Goal: Task Accomplishment & Management: Complete application form

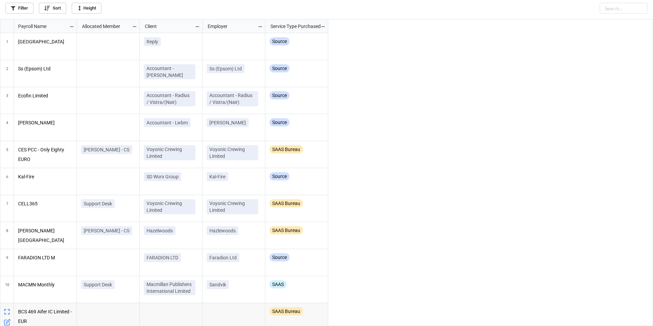
scroll to position [302, 648]
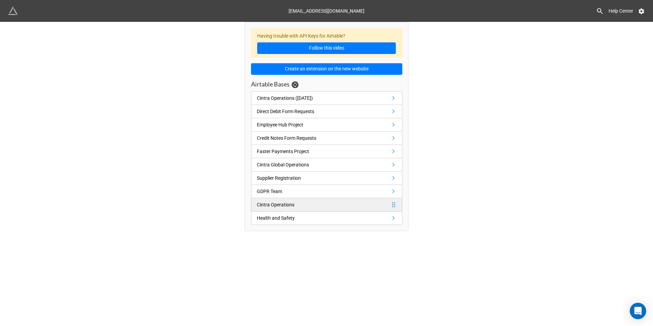
click at [303, 205] on link "Cintra Operations" at bounding box center [326, 204] width 151 height 13
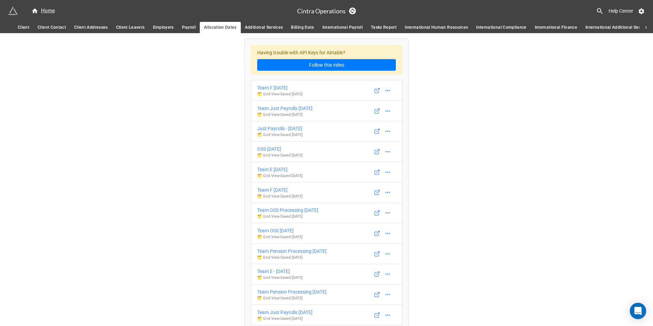
click at [26, 28] on span "Client" at bounding box center [24, 27] width 12 height 7
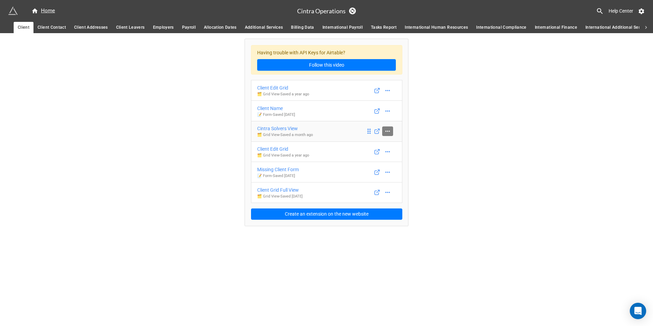
click at [384, 133] on link at bounding box center [387, 131] width 11 height 10
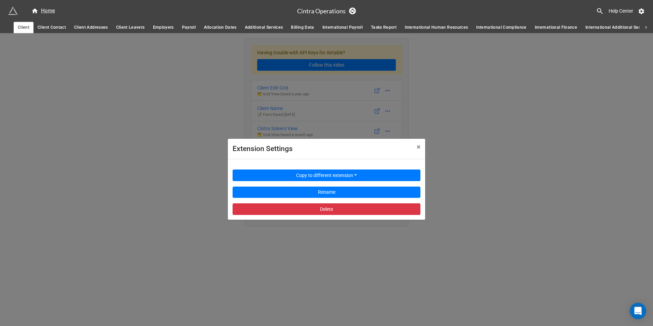
click at [290, 121] on div "Extension Settings × Close Copy to different extension Rename Delete" at bounding box center [326, 196] width 653 height 326
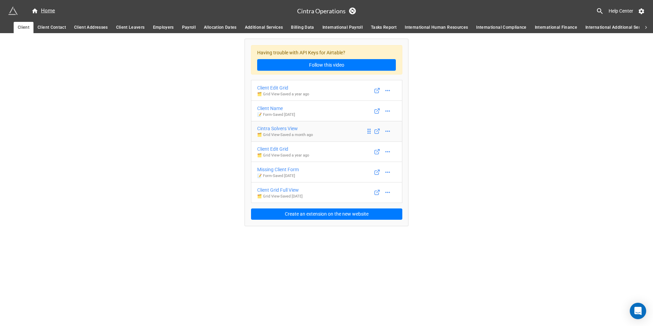
click at [283, 126] on div "Cintra Solvers View" at bounding box center [285, 129] width 56 height 8
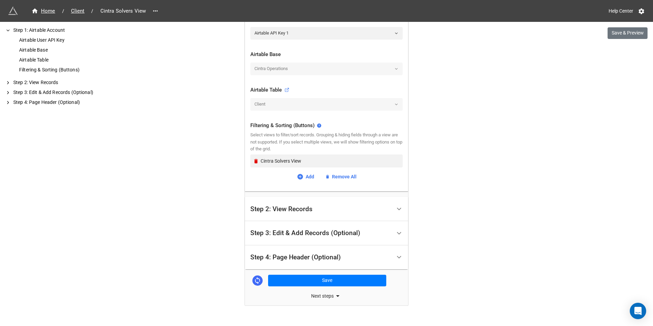
scroll to position [189, 0]
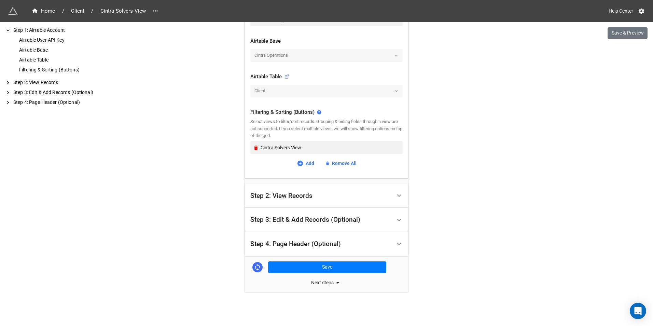
click at [302, 217] on div "Step 3: Edit & Add Records (Optional)" at bounding box center [305, 219] width 110 height 7
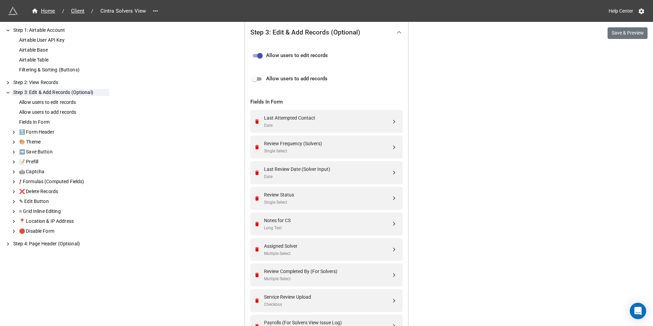
scroll to position [175, 0]
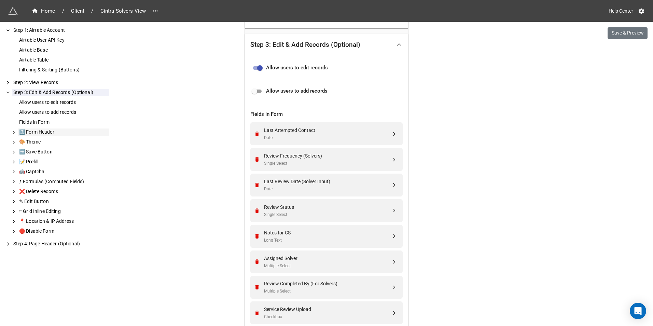
click at [63, 129] on div "🔝 Form Header" at bounding box center [63, 131] width 91 height 7
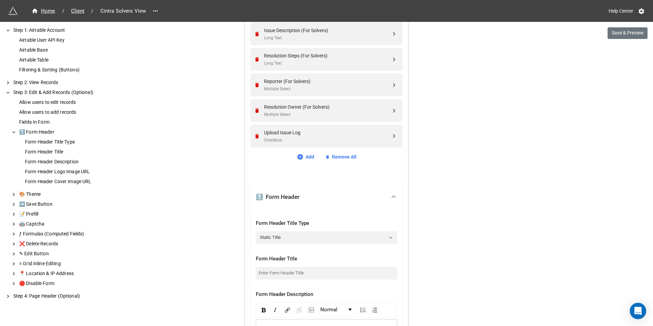
scroll to position [703, 0]
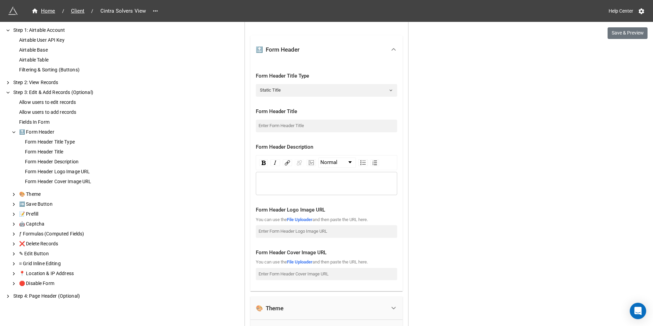
click at [63, 129] on div "🔝 Form Header" at bounding box center [63, 131] width 91 height 7
click at [46, 191] on div "🎨 Theme" at bounding box center [63, 193] width 91 height 7
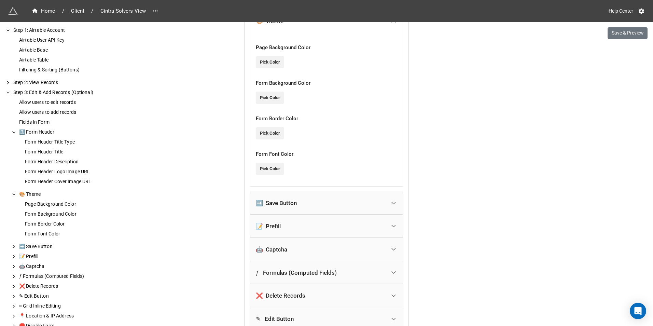
scroll to position [761, 0]
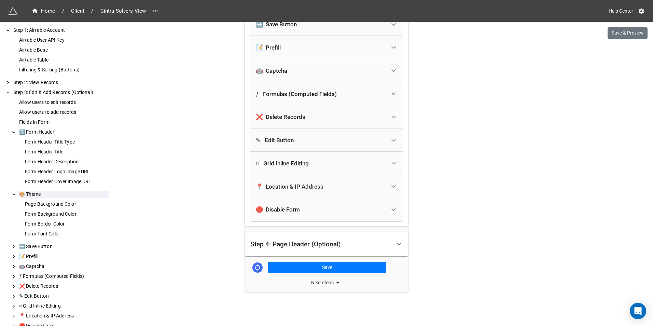
click at [344, 239] on div "Step 4: Page Header (Optional)" at bounding box center [320, 244] width 141 height 16
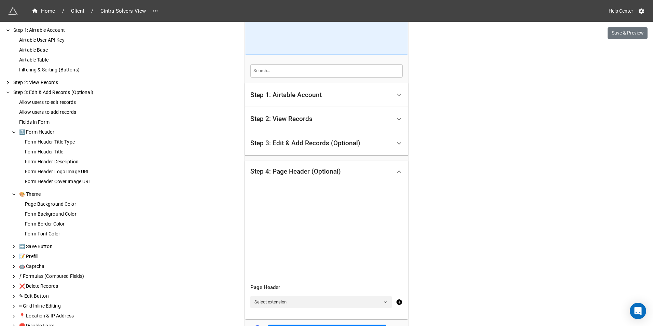
scroll to position [0, 0]
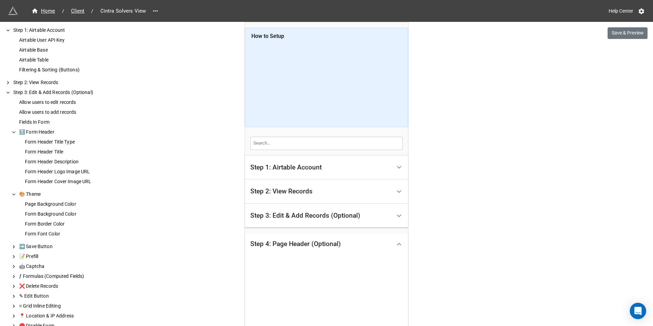
click at [313, 241] on div "Step 4: Page Header (Optional)" at bounding box center [295, 243] width 90 height 7
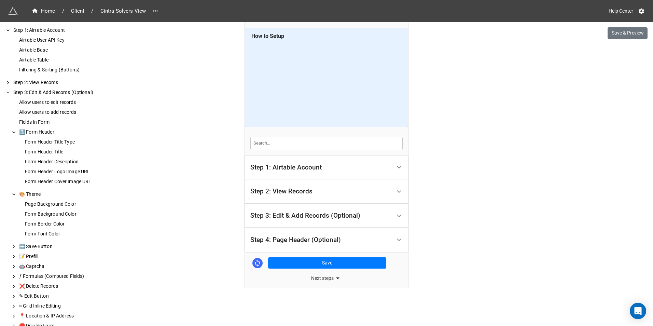
click at [302, 194] on div "Step 2: View Records" at bounding box center [281, 191] width 62 height 7
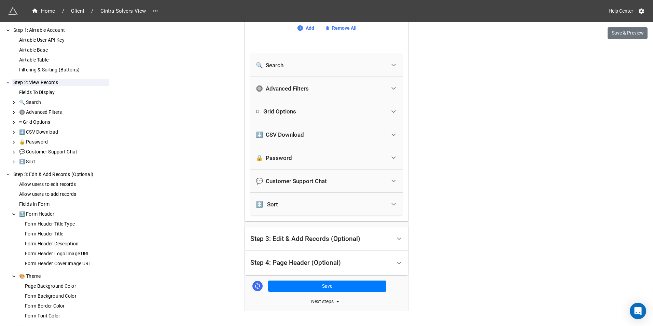
scroll to position [819, 0]
click at [327, 240] on div "Step 3: Edit & Add Records (Optional)" at bounding box center [305, 237] width 110 height 7
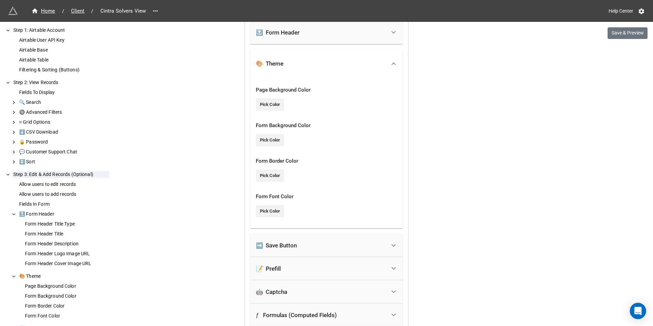
scroll to position [721, 0]
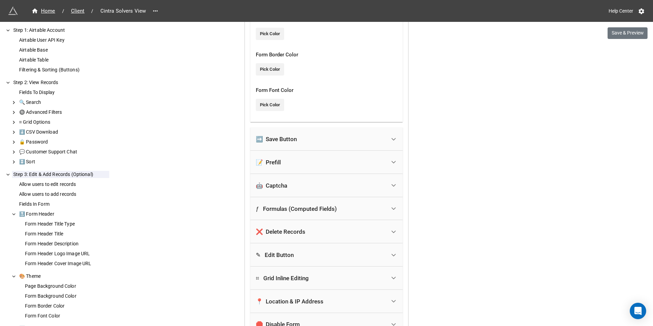
click at [323, 177] on div "🤖 Captcha" at bounding box center [326, 185] width 152 height 23
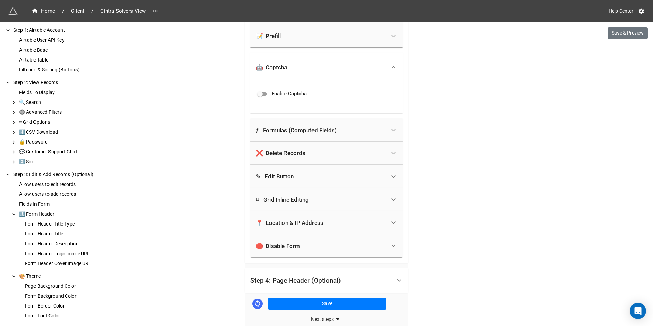
click at [323, 70] on div "🤖 Captcha" at bounding box center [321, 67] width 130 height 15
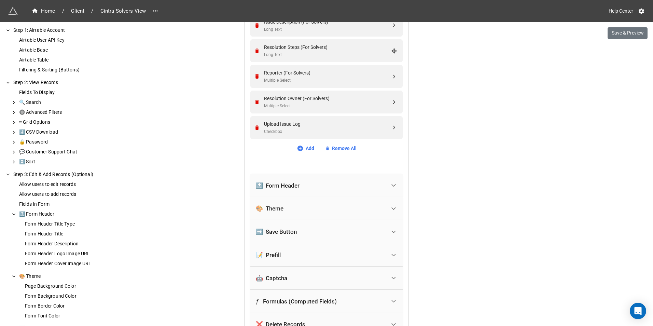
scroll to position [567, 0]
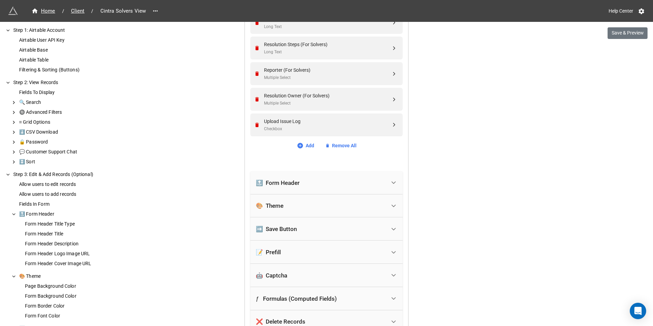
click at [319, 177] on div "🔝 Form Header" at bounding box center [321, 182] width 130 height 15
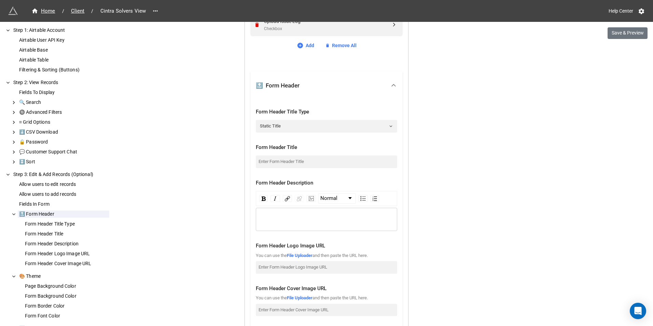
scroll to position [670, 0]
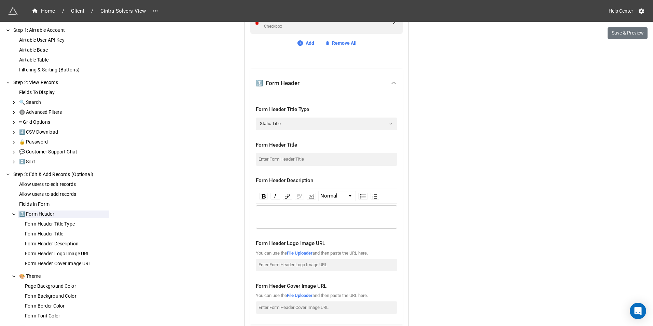
click at [317, 215] on div "rdw-editor" at bounding box center [326, 217] width 135 height 8
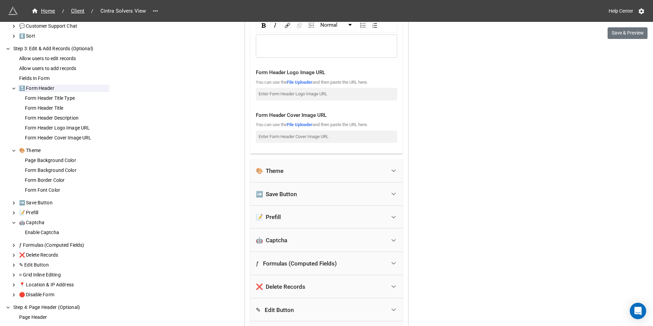
scroll to position [126, 0]
drag, startPoint x: 470, startPoint y: 147, endPoint x: 465, endPoint y: 156, distance: 10.1
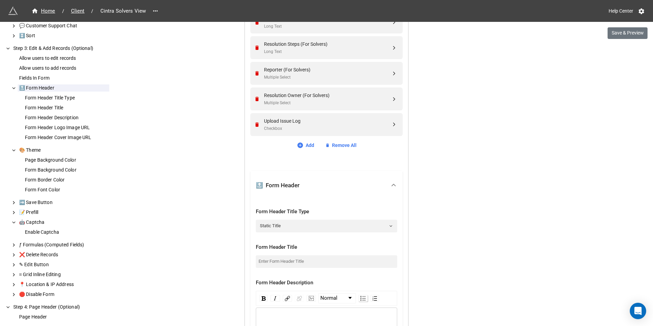
scroll to position [567, 0]
click at [336, 189] on div "🔝 Form Header" at bounding box center [321, 185] width 130 height 15
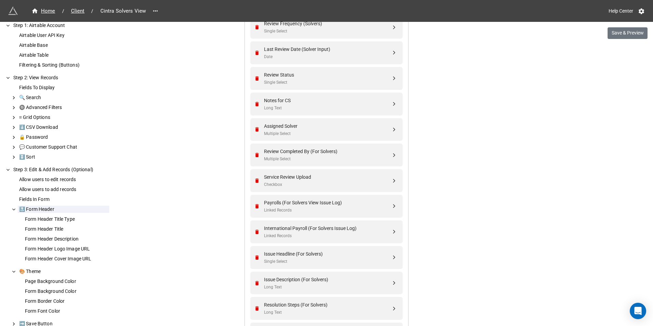
scroll to position [0, 0]
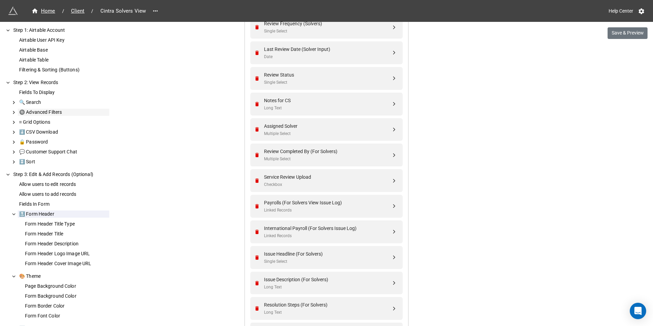
click at [75, 114] on div "🔘 Advanced Filters" at bounding box center [63, 112] width 91 height 7
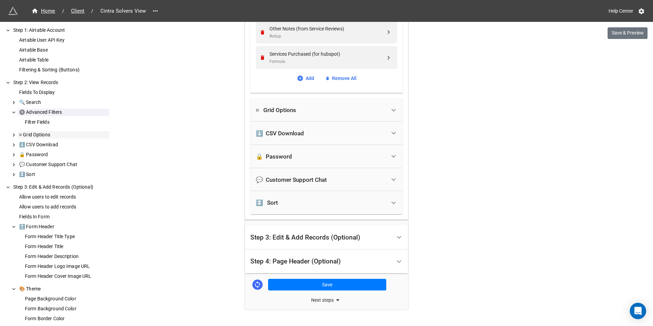
click at [70, 133] on div "⌗ Grid Options" at bounding box center [63, 134] width 91 height 7
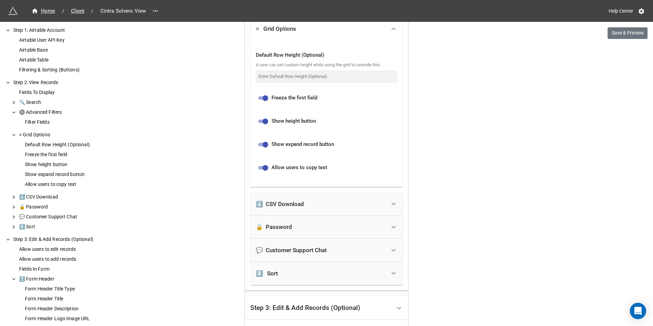
scroll to position [984, 0]
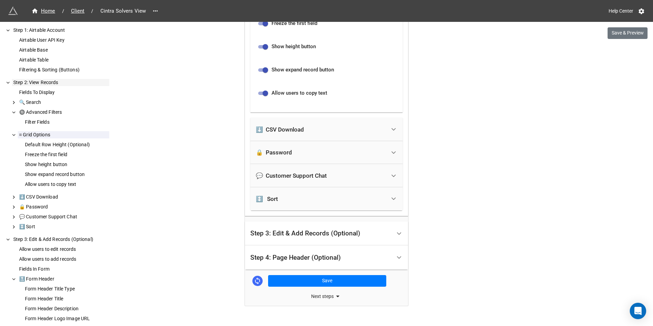
click at [59, 96] on div "Fields To Display 🔍 Search 🔘 Advanced Filters Filter Fields ⌗ Grid Options Defa…" at bounding box center [60, 159] width 98 height 147
click at [54, 89] on div "Fields To Display" at bounding box center [63, 92] width 91 height 7
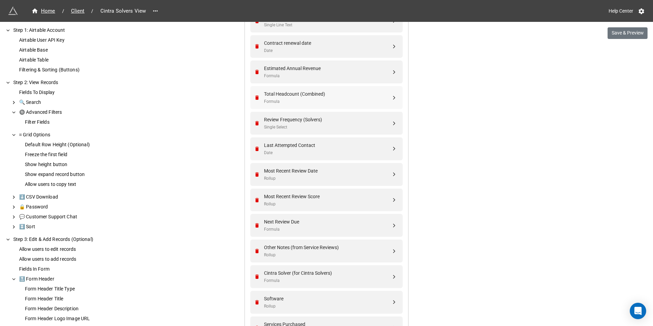
scroll to position [165, 0]
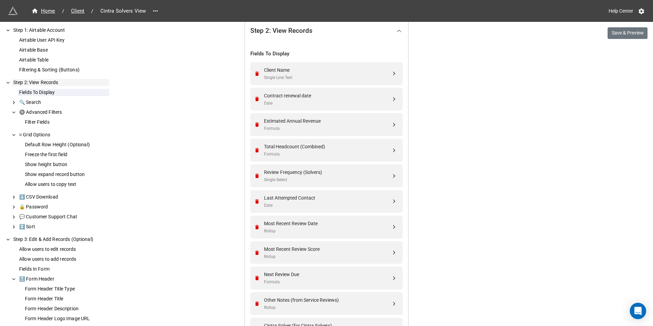
click at [9, 83] on icon at bounding box center [7, 83] width 5 height 6
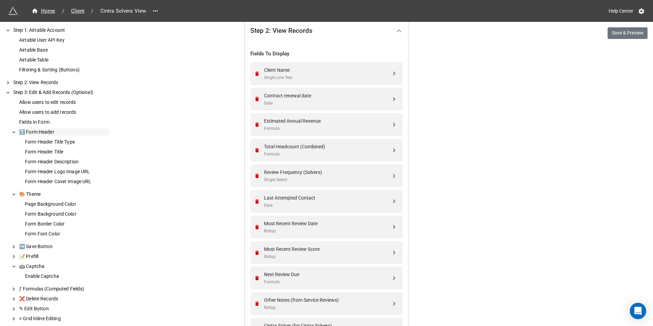
click at [38, 131] on div "🔝 Form Header" at bounding box center [63, 131] width 91 height 7
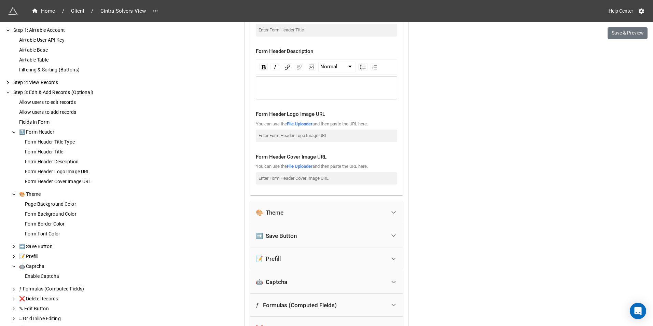
scroll to position [805, 0]
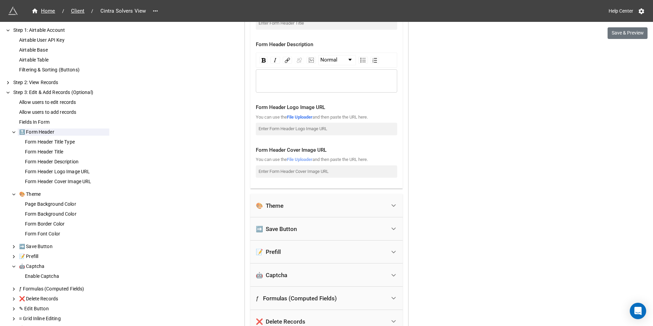
click at [303, 161] on link "File Uploader" at bounding box center [300, 159] width 26 height 5
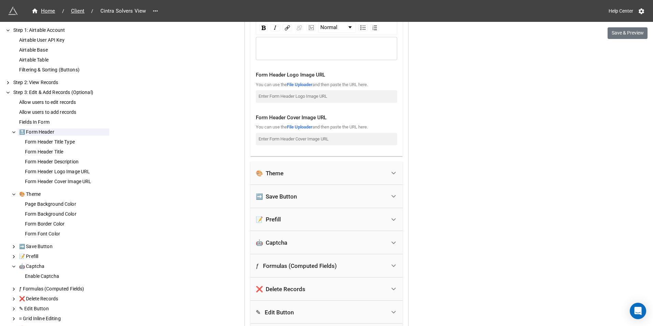
scroll to position [874, 0]
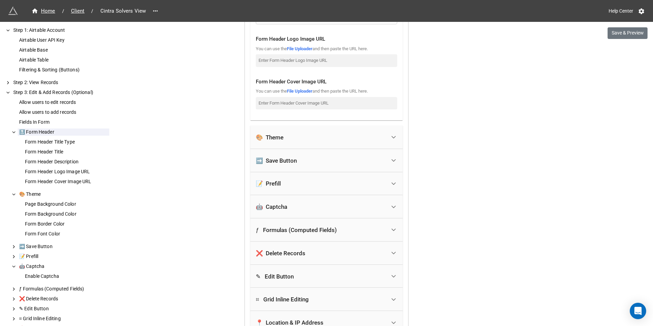
click at [345, 134] on div "🎨 Theme" at bounding box center [321, 137] width 130 height 15
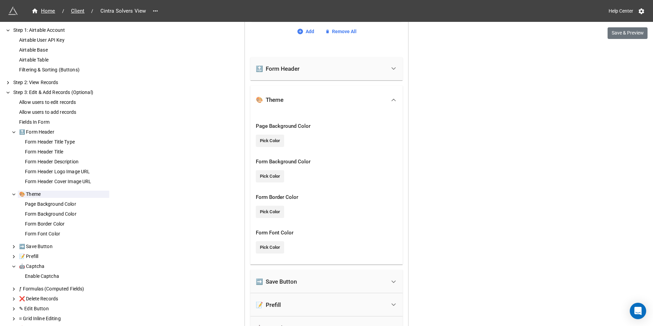
scroll to position [681, 0]
click at [344, 105] on div "🎨 Theme" at bounding box center [321, 100] width 130 height 15
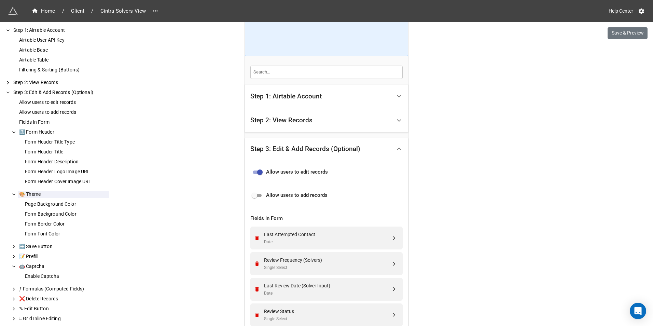
scroll to position [0, 0]
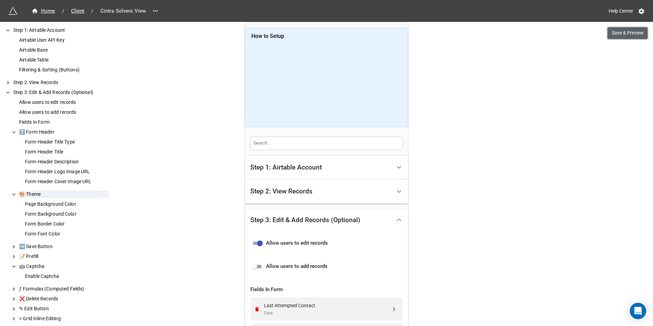
click at [612, 35] on button "Save & Preview" at bounding box center [627, 33] width 40 height 12
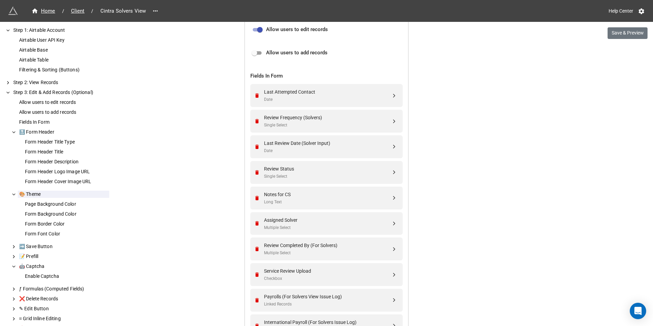
scroll to position [307, 0]
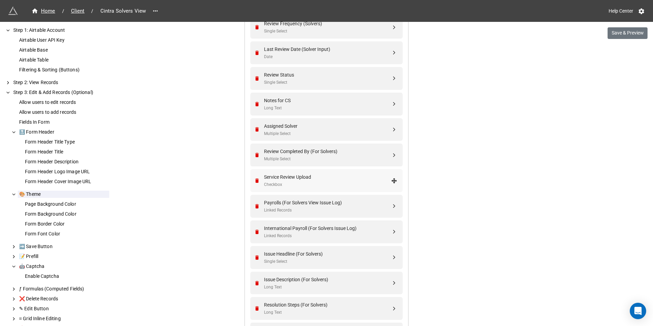
click at [369, 181] on div "Checkbox" at bounding box center [327, 184] width 127 height 6
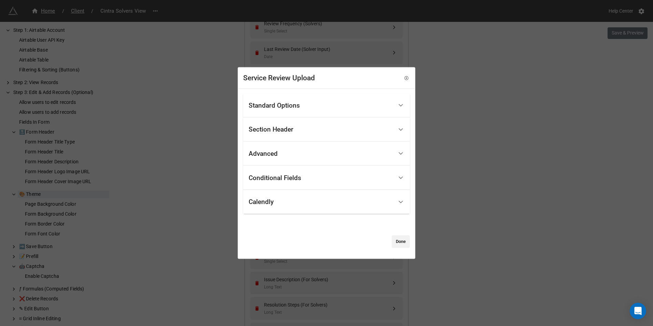
click at [452, 165] on div "Service Review Upload Standard Options Title (Optional) Description (Optional) …" at bounding box center [326, 163] width 653 height 326
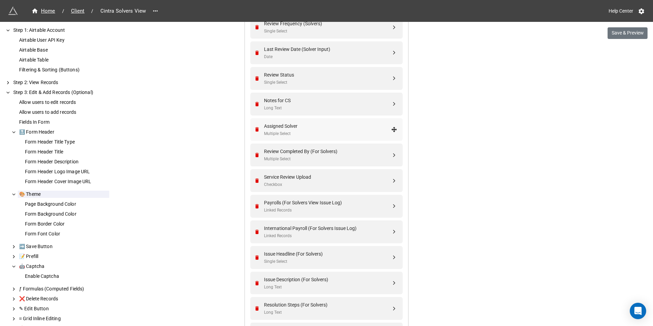
scroll to position [205, 0]
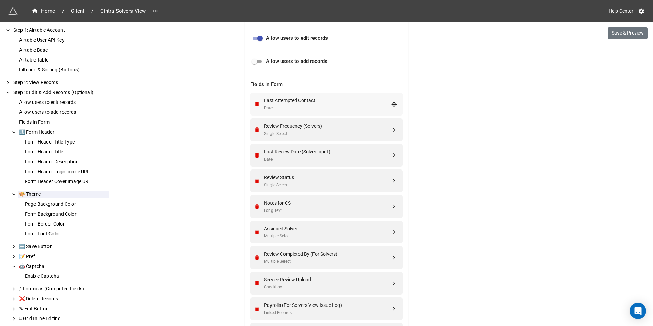
click at [325, 110] on div "Date" at bounding box center [327, 108] width 127 height 6
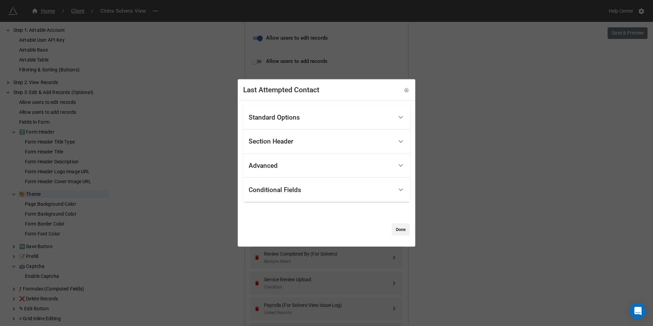
click at [322, 117] on div "Standard Options" at bounding box center [320, 117] width 144 height 16
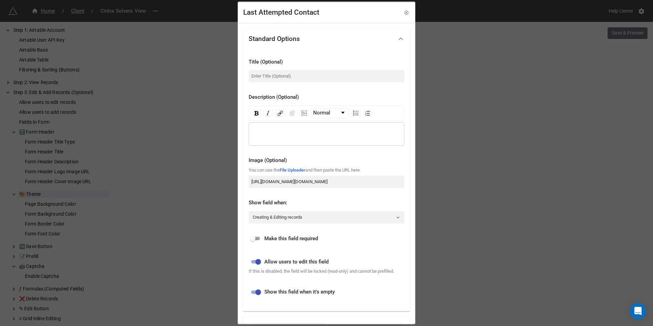
click at [441, 166] on div "Last Attempted Contact Standard Options Title (Optional) Description (Optional)…" at bounding box center [326, 163] width 653 height 326
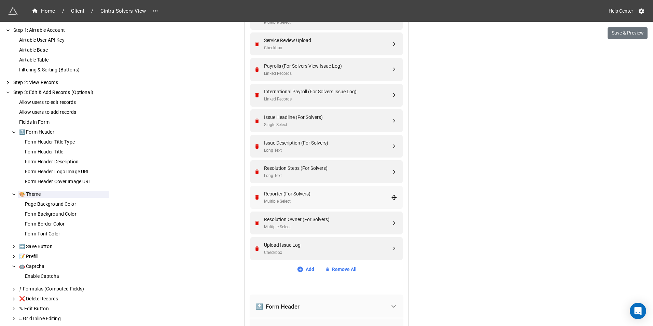
scroll to position [614, 0]
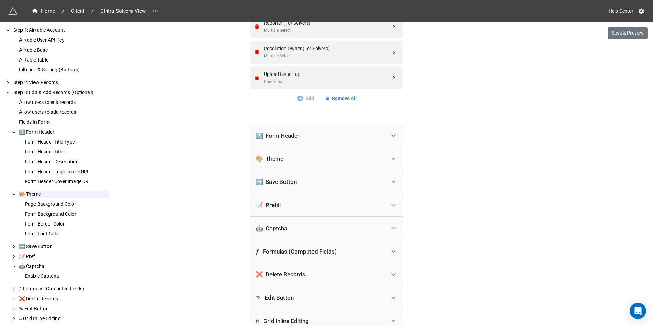
click at [306, 99] on link "Add" at bounding box center [305, 99] width 17 height 8
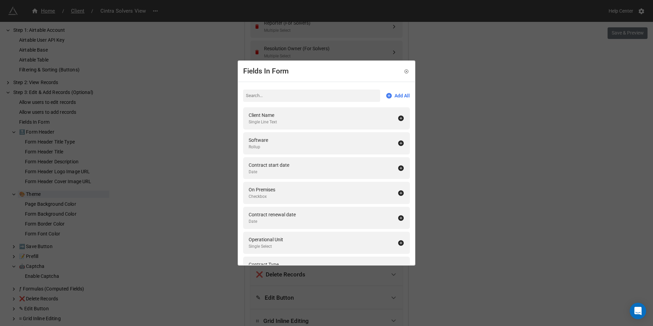
type input "r"
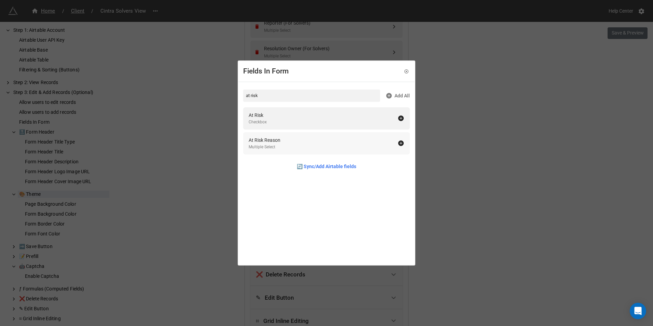
click at [399, 144] on icon at bounding box center [400, 142] width 5 height 5
click at [334, 98] on input "at risk" at bounding box center [311, 95] width 137 height 12
type input "risk"
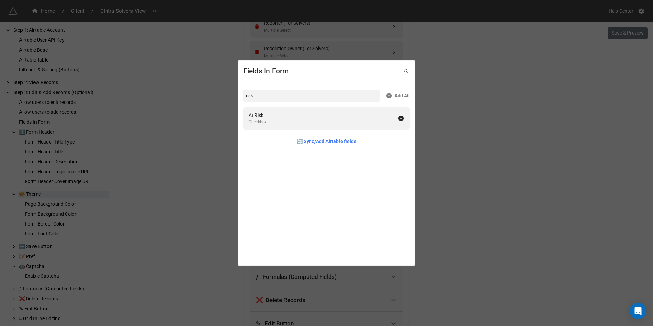
click at [490, 108] on div "Fields In Form risk Add All At Risk Checkbox 🔄 Sync/Add Airtable fields" at bounding box center [326, 163] width 653 height 326
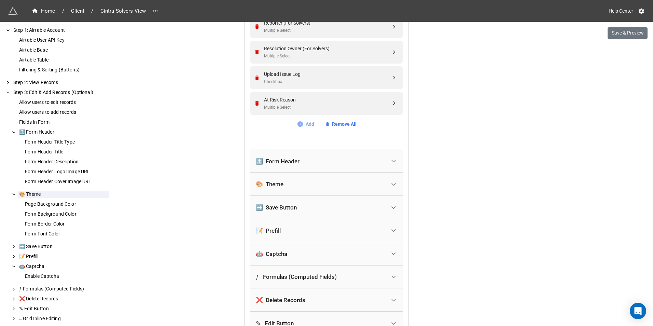
click at [303, 127] on link "Add" at bounding box center [305, 124] width 17 height 8
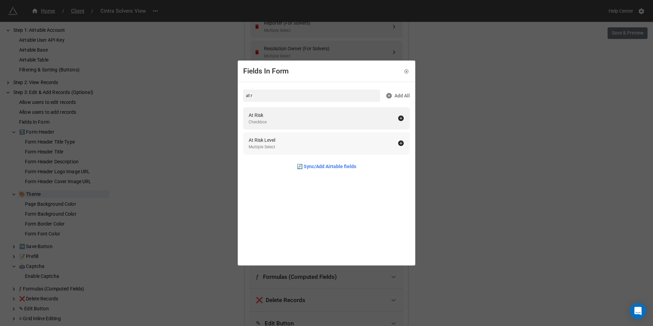
type input "at r"
click at [401, 145] on div "At Risk Level Multiple Select" at bounding box center [326, 143] width 167 height 22
click at [454, 157] on div "Fields In Form at r Add All At Risk Checkbox 🔄 Sync/Add Airtable fields" at bounding box center [326, 163] width 653 height 326
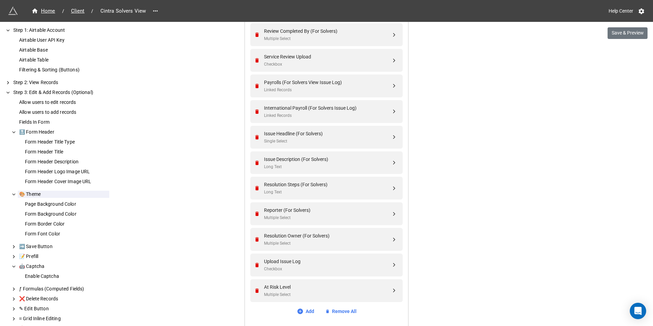
scroll to position [439, 0]
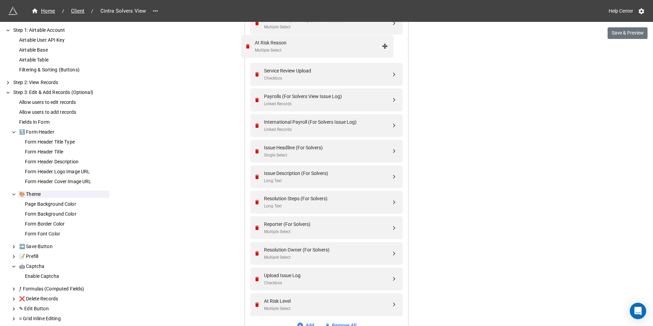
drag, startPoint x: 393, startPoint y: 242, endPoint x: 385, endPoint y: 48, distance: 194.0
drag, startPoint x: 392, startPoint y: 202, endPoint x: 380, endPoint y: 51, distance: 151.3
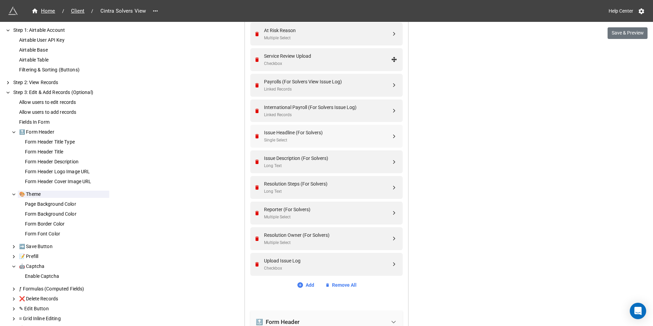
scroll to position [507, 0]
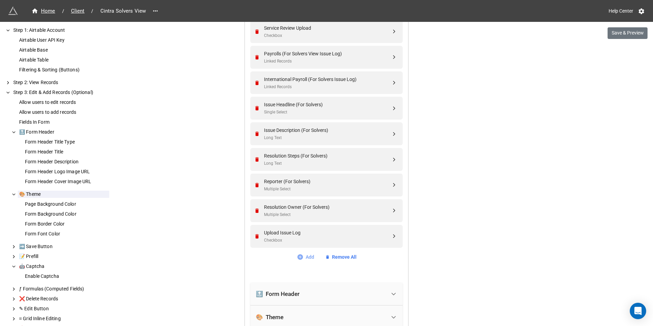
click at [300, 253] on icon at bounding box center [300, 256] width 7 height 7
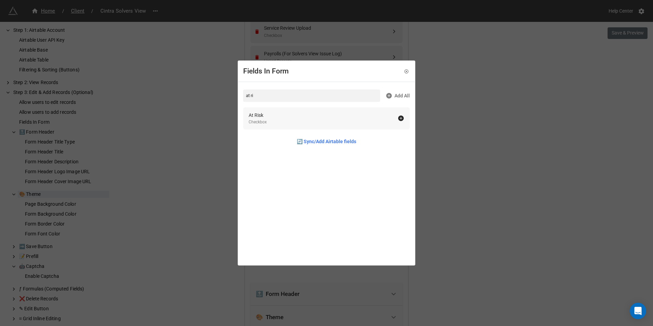
type input "at ri"
click at [399, 120] on icon at bounding box center [400, 118] width 7 height 7
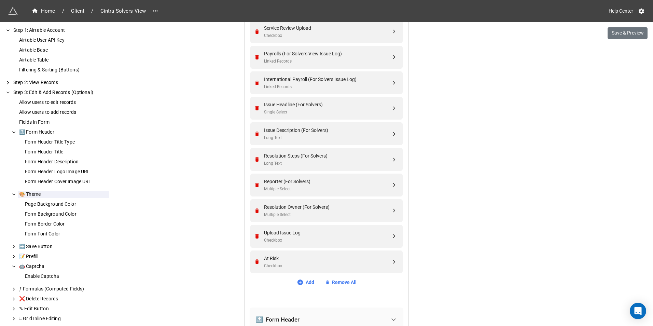
click at [436, 122] on div "Home / Client / Cintra Solvers View Help Center Save & Preview How to Setup Ste…" at bounding box center [326, 91] width 653 height 1196
drag, startPoint x: 393, startPoint y: 257, endPoint x: 385, endPoint y: 28, distance: 229.5
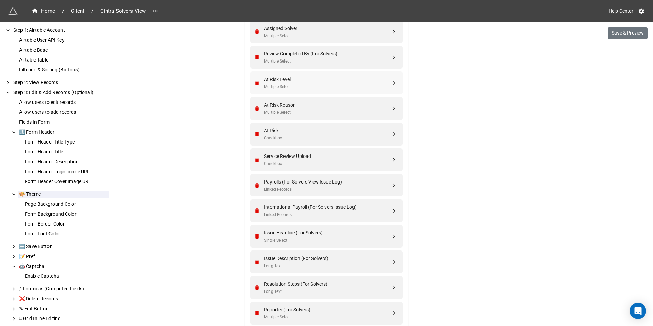
scroll to position [371, 0]
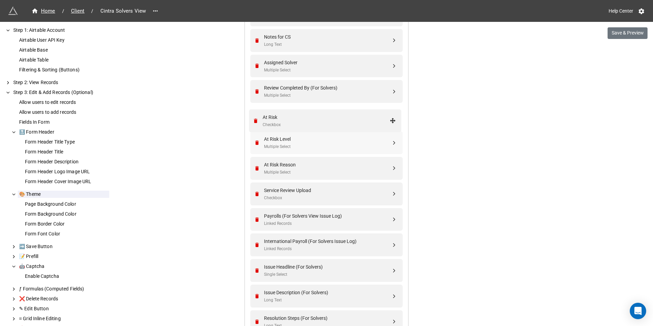
drag, startPoint x: 393, startPoint y: 170, endPoint x: 393, endPoint y: 114, distance: 56.3
click at [613, 32] on button "Save & Preview" at bounding box center [627, 33] width 40 height 12
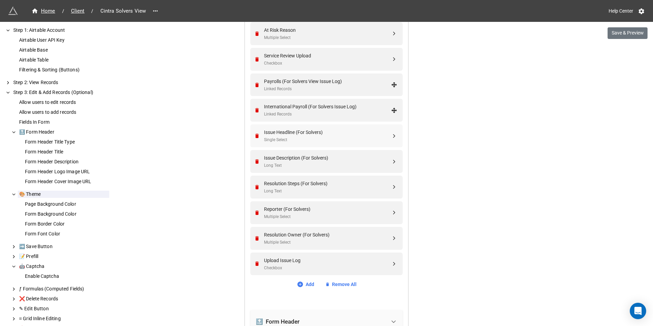
scroll to position [541, 0]
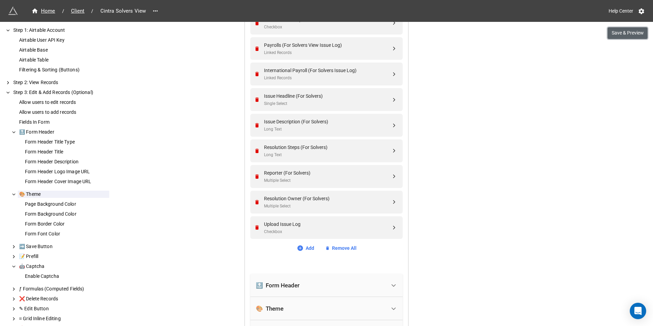
click at [624, 34] on button "Save & Preview" at bounding box center [627, 33] width 40 height 12
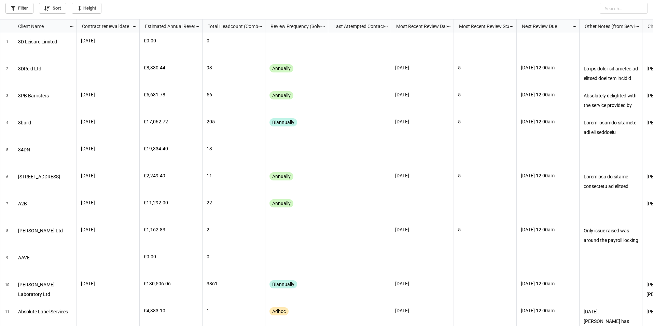
scroll to position [302, 648]
click at [7, 51] on icon "grid" at bounding box center [7, 52] width 7 height 7
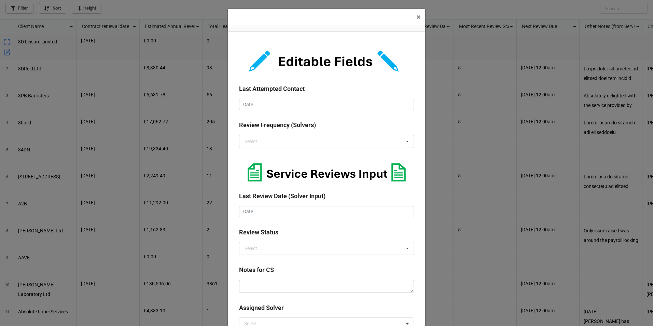
click at [350, 61] on img at bounding box center [326, 61] width 175 height 36
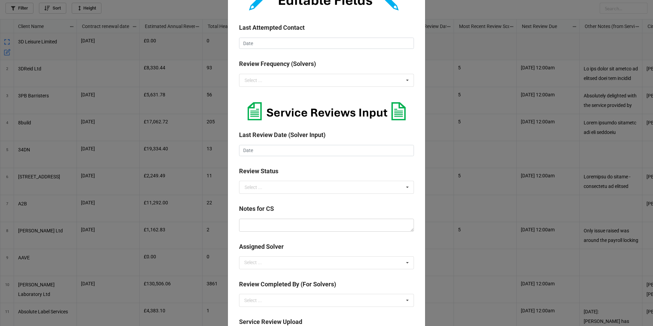
scroll to position [171, 0]
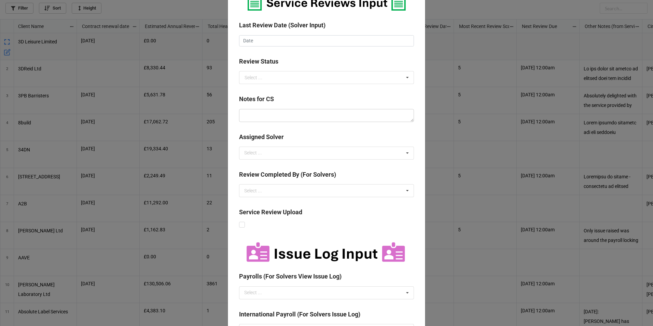
click at [335, 258] on img at bounding box center [326, 253] width 175 height 26
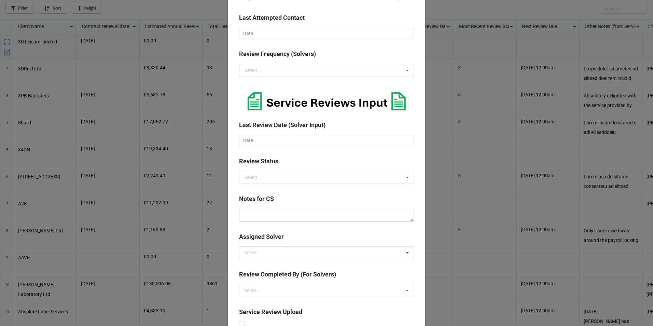
scroll to position [68, 0]
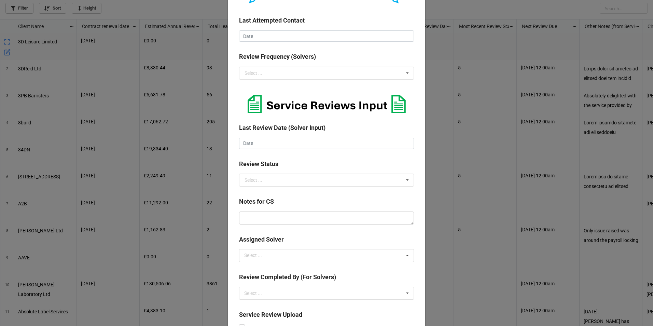
click at [469, 68] on div "× Close Last Attempted Contact ‹ August 2025 › Su Mo Tu We Th Fr Sa 27 28 29 30…" at bounding box center [326, 163] width 653 height 326
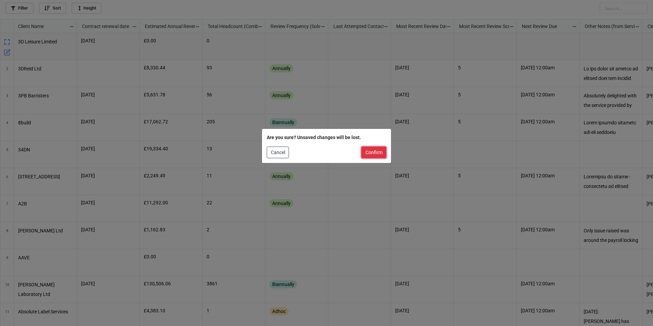
click at [368, 158] on button "Confirm" at bounding box center [373, 152] width 25 height 12
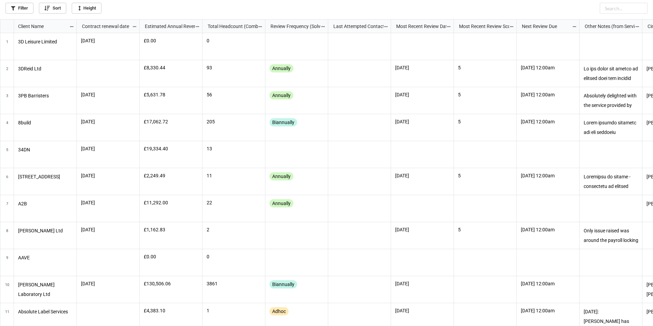
scroll to position [302, 648]
click at [4, 41] on icon "grid" at bounding box center [7, 42] width 10 height 10
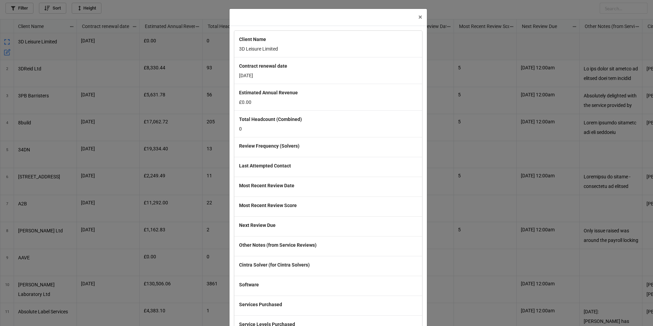
click at [162, 63] on div "× Close Client Name 3D Leisure Limited Contract renewal date 27/7/2026 Estimate…" at bounding box center [326, 163] width 653 height 326
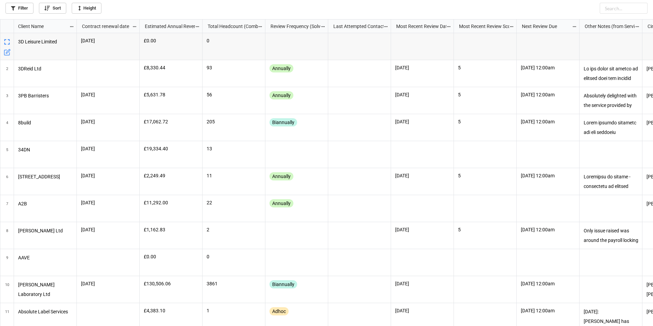
click at [7, 52] on icon "grid" at bounding box center [8, 51] width 4 height 4
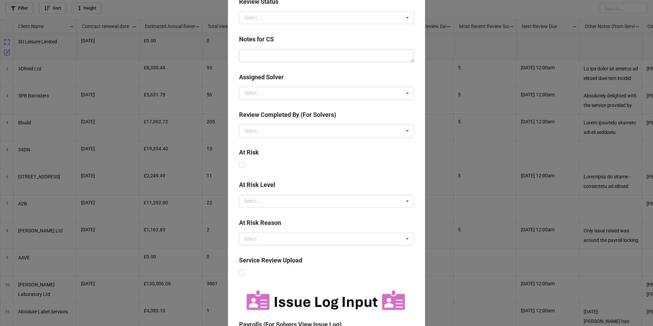
scroll to position [230, 0]
click at [346, 207] on div "Select ... Low High Medium" at bounding box center [326, 201] width 175 height 13
click at [353, 174] on div "At Risk" at bounding box center [326, 161] width 175 height 27
click at [453, 75] on div "× Close Last Attempted Contact ‹ [DATE] › Su Mo Tu We Th Fr Sa 27 28 29 30 31 1…" at bounding box center [326, 163] width 653 height 326
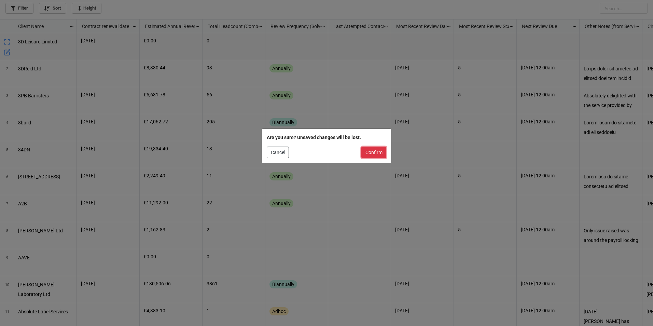
click at [375, 155] on button "Confirm" at bounding box center [373, 152] width 25 height 12
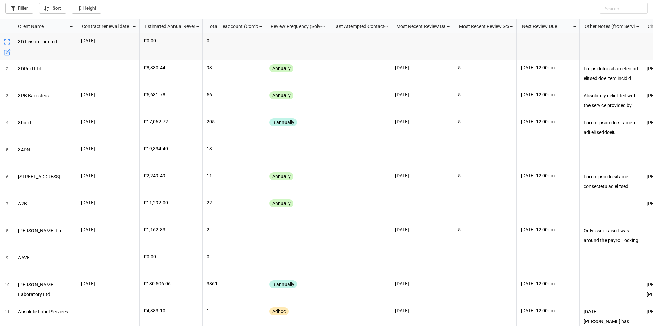
click at [5, 44] on icon "grid" at bounding box center [6, 41] width 5 height 5
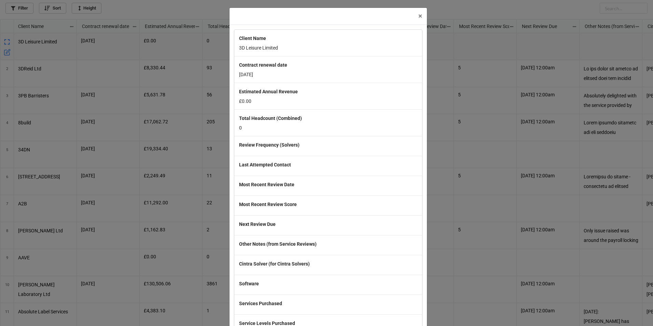
scroll to position [0, 0]
click at [420, 17] on button "× Close" at bounding box center [419, 17] width 13 height 17
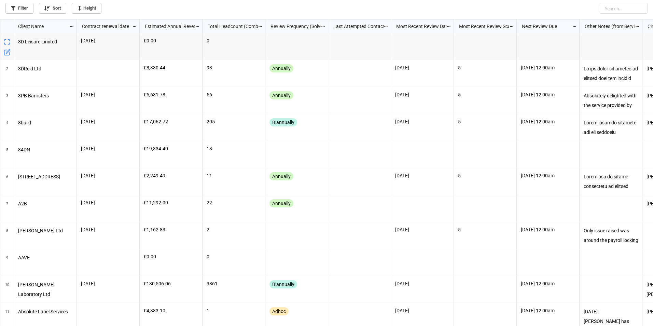
click at [9, 53] on icon "grid" at bounding box center [6, 52] width 5 height 5
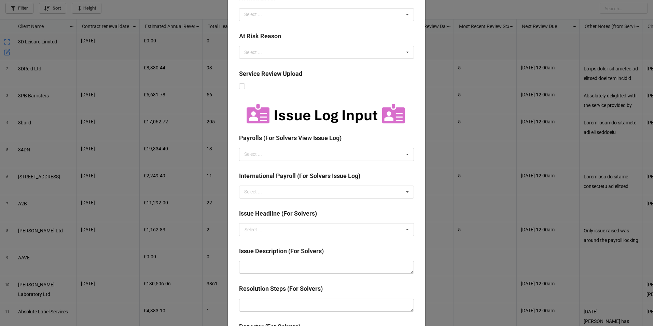
scroll to position [341, 0]
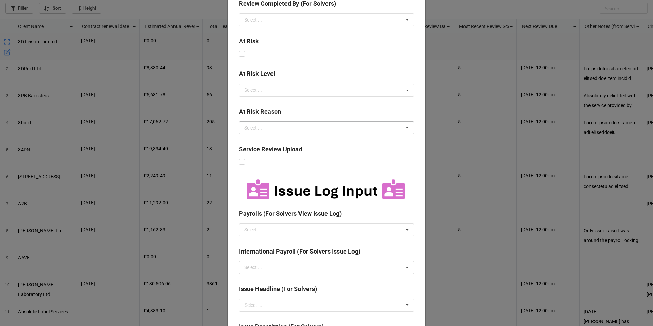
click at [347, 126] on div "Select ... Business has been taken over/merged Reviewing Costs Resistant to cha…" at bounding box center [326, 127] width 175 height 13
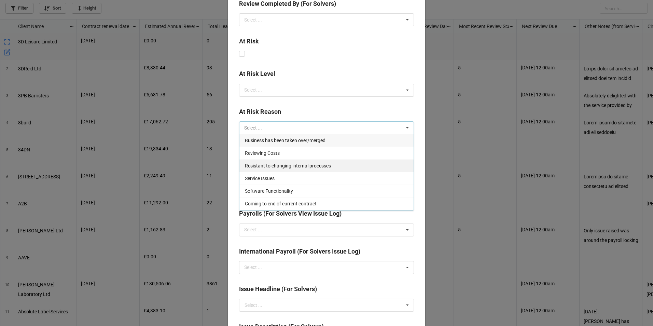
scroll to position [38, 0]
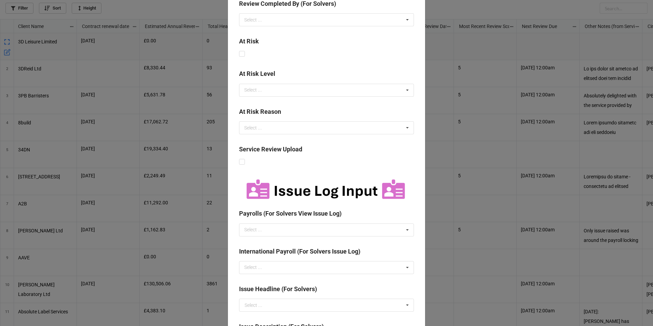
click at [352, 110] on b "At Risk Reason" at bounding box center [326, 113] width 175 height 12
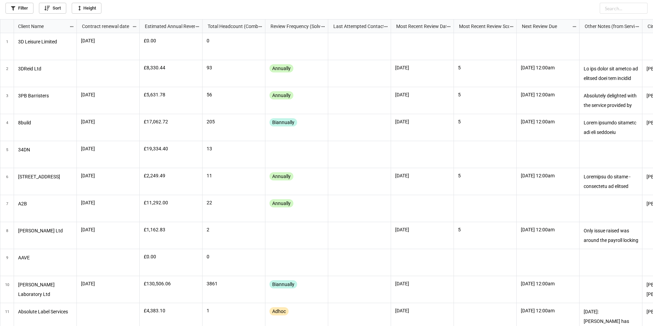
scroll to position [302, 648]
click at [10, 52] on icon "grid" at bounding box center [7, 52] width 7 height 7
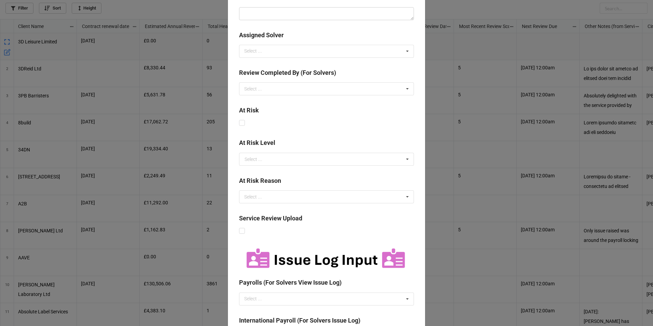
scroll to position [273, 0]
click at [236, 119] on div "Last Attempted Contact ‹ [DATE] › Su Mo Tu We Th Fr Sa 27 28 29 30 31 1 2 3 4 5…" at bounding box center [326, 181] width 197 height 846
click at [239, 119] on label at bounding box center [242, 119] width 6 height 0
checkbox input "true"
click at [259, 156] on div "Select ..." at bounding box center [253, 158] width 18 height 5
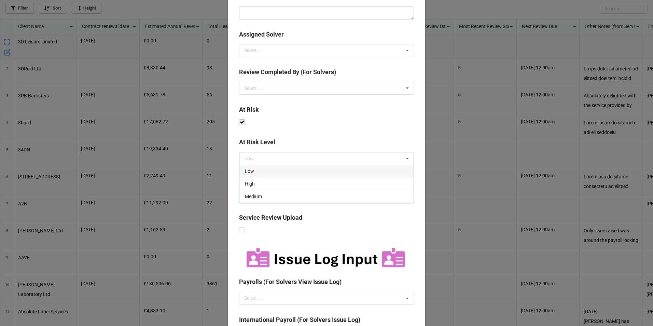
click at [276, 172] on div "Low" at bounding box center [326, 171] width 174 height 13
click at [276, 190] on div "Select ... Business has been taken over/merged Reviewing Costs Resistant to cha…" at bounding box center [326, 195] width 175 height 13
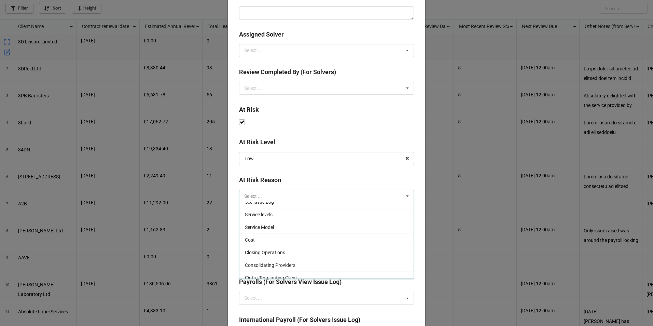
scroll to position [164, 0]
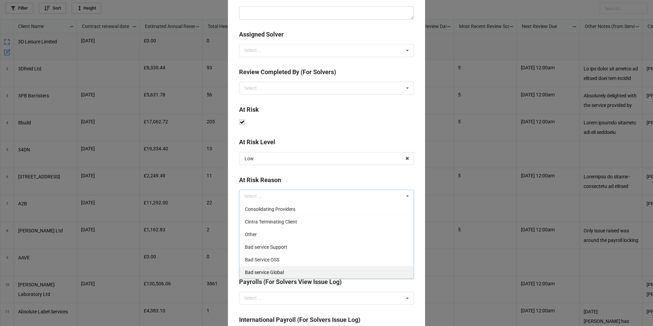
click at [300, 269] on div "Bad service Global" at bounding box center [326, 272] width 174 height 13
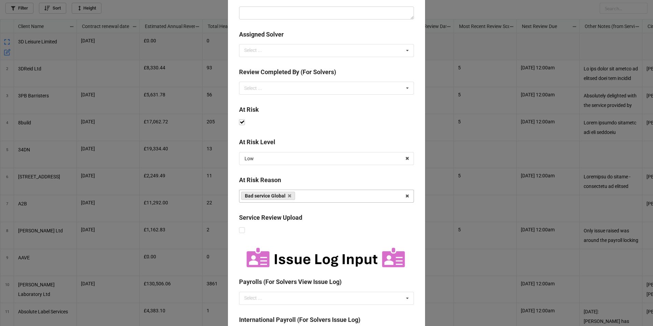
click at [317, 177] on b "At Risk Reason" at bounding box center [326, 181] width 175 height 12
click at [242, 227] on label at bounding box center [242, 227] width 6 height 0
checkbox input "true"
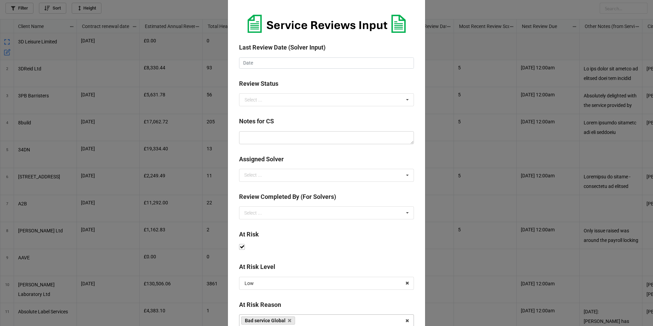
scroll to position [137, 0]
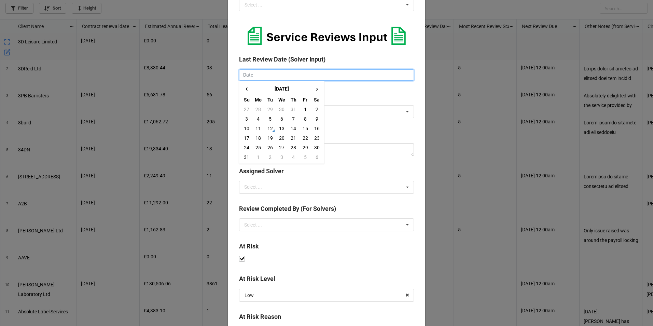
click at [292, 75] on input "text" at bounding box center [326, 75] width 175 height 12
click at [268, 129] on td "12" at bounding box center [270, 129] width 12 height 10
type input "[DATE]"
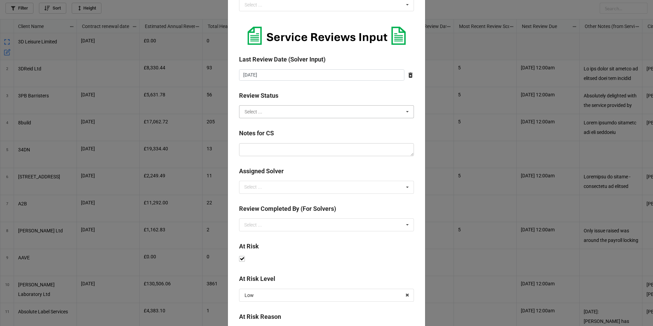
click at [265, 111] on input "text" at bounding box center [327, 111] width 174 height 12
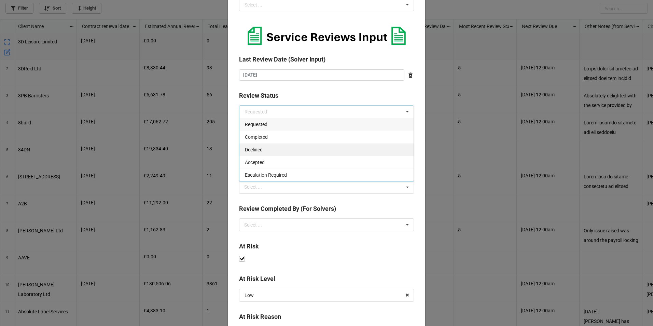
click at [267, 148] on div "Declined" at bounding box center [326, 149] width 174 height 13
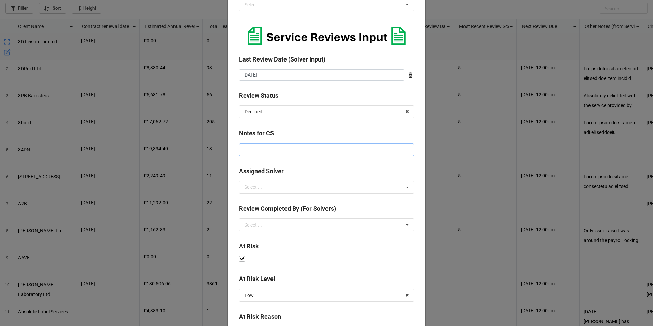
click at [269, 145] on textarea at bounding box center [326, 149] width 175 height 13
type textarea "x"
type textarea "t"
type textarea "x"
type textarea "te"
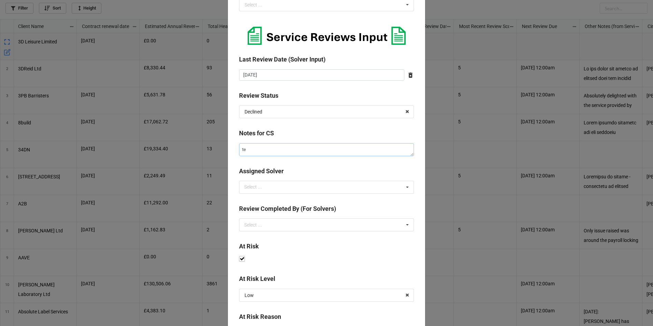
type textarea "x"
type textarea "tes"
type textarea "x"
type textarea "test"
click at [277, 185] on div "Select ... [PERSON_NAME] - CS [PERSON_NAME] - CS [PERSON_NAME] - CS [PERSON_NAM…" at bounding box center [326, 187] width 175 height 13
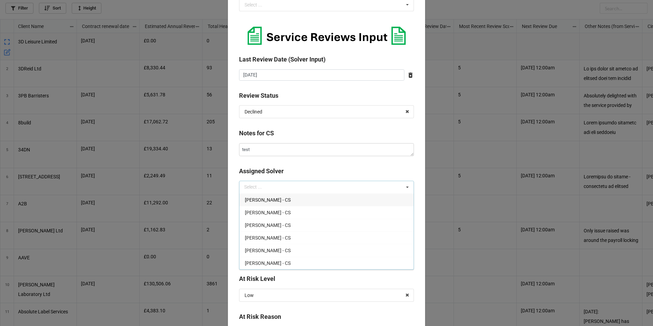
click at [279, 205] on div "[PERSON_NAME] - CS" at bounding box center [326, 199] width 174 height 13
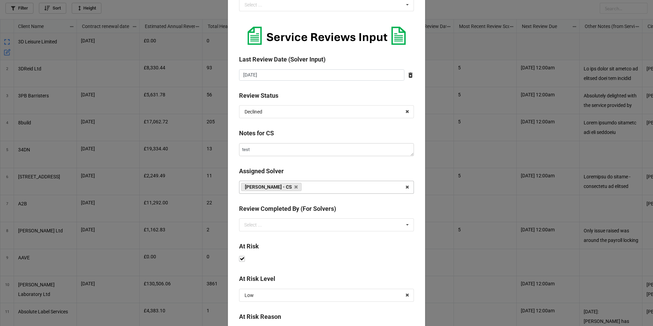
click at [319, 176] on b "Assigned Solver" at bounding box center [326, 172] width 175 height 12
click at [294, 221] on div "Select ... [PERSON_NAME] - CS [PERSON_NAME] - CS [PERSON_NAME] - CS [PERSON_NAM…" at bounding box center [326, 224] width 175 height 13
click at [294, 240] on div "[PERSON_NAME] - CS" at bounding box center [326, 237] width 174 height 13
type textarea "x"
click at [347, 203] on div "Last Attempted Contact ‹ [DATE] › Su Mo Tu We Th Fr Sa 27 28 29 30 31 1 2 3 4 5…" at bounding box center [326, 318] width 197 height 846
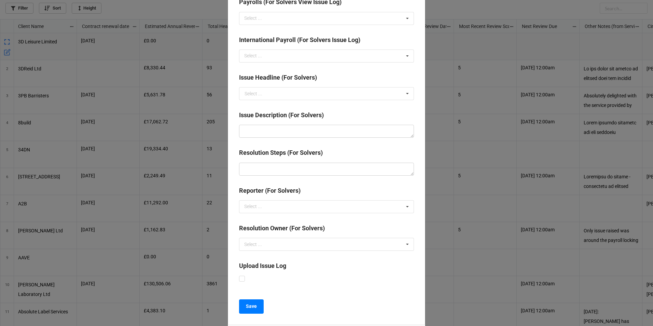
scroll to position [605, 0]
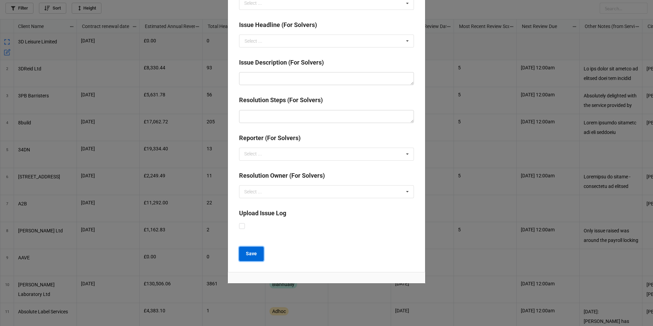
click at [241, 257] on button "Save" at bounding box center [251, 253] width 25 height 14
